Goal: Information Seeking & Learning: Learn about a topic

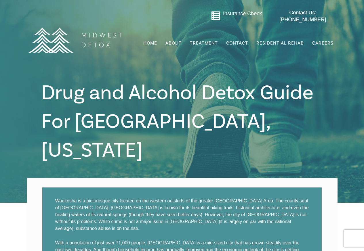
click at [110, 15] on img at bounding box center [74, 40] width 101 height 50
